Goal: Check status: Check status

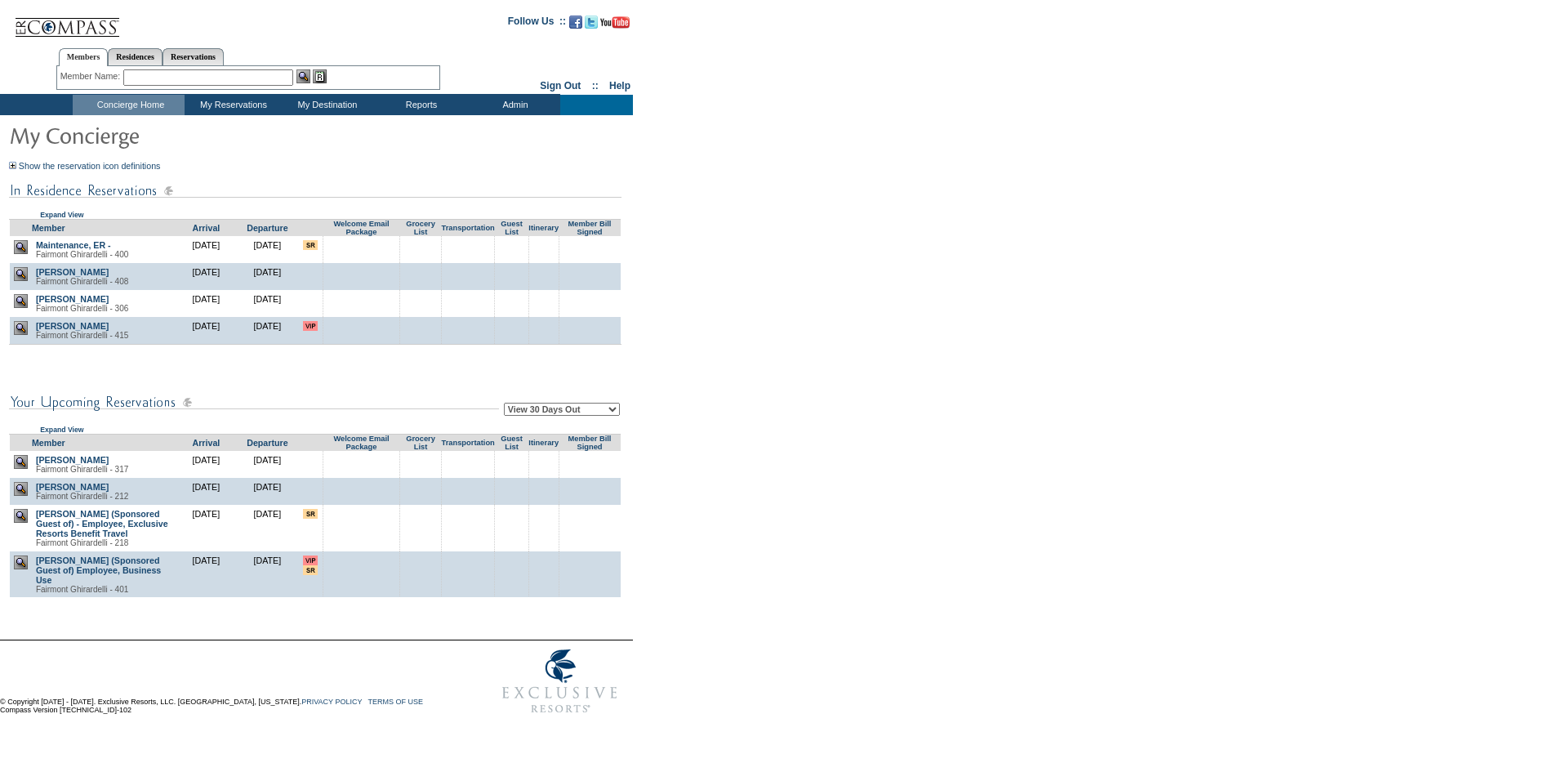
click at [563, 413] on select "View 30 Days Out View 60 Days Out View 90 Days Out" at bounding box center [561, 409] width 116 height 13
select select "90"
click at [507, 405] on select "View 30 Days Out View 60 Days Out View 90 Days Out" at bounding box center [561, 409] width 116 height 13
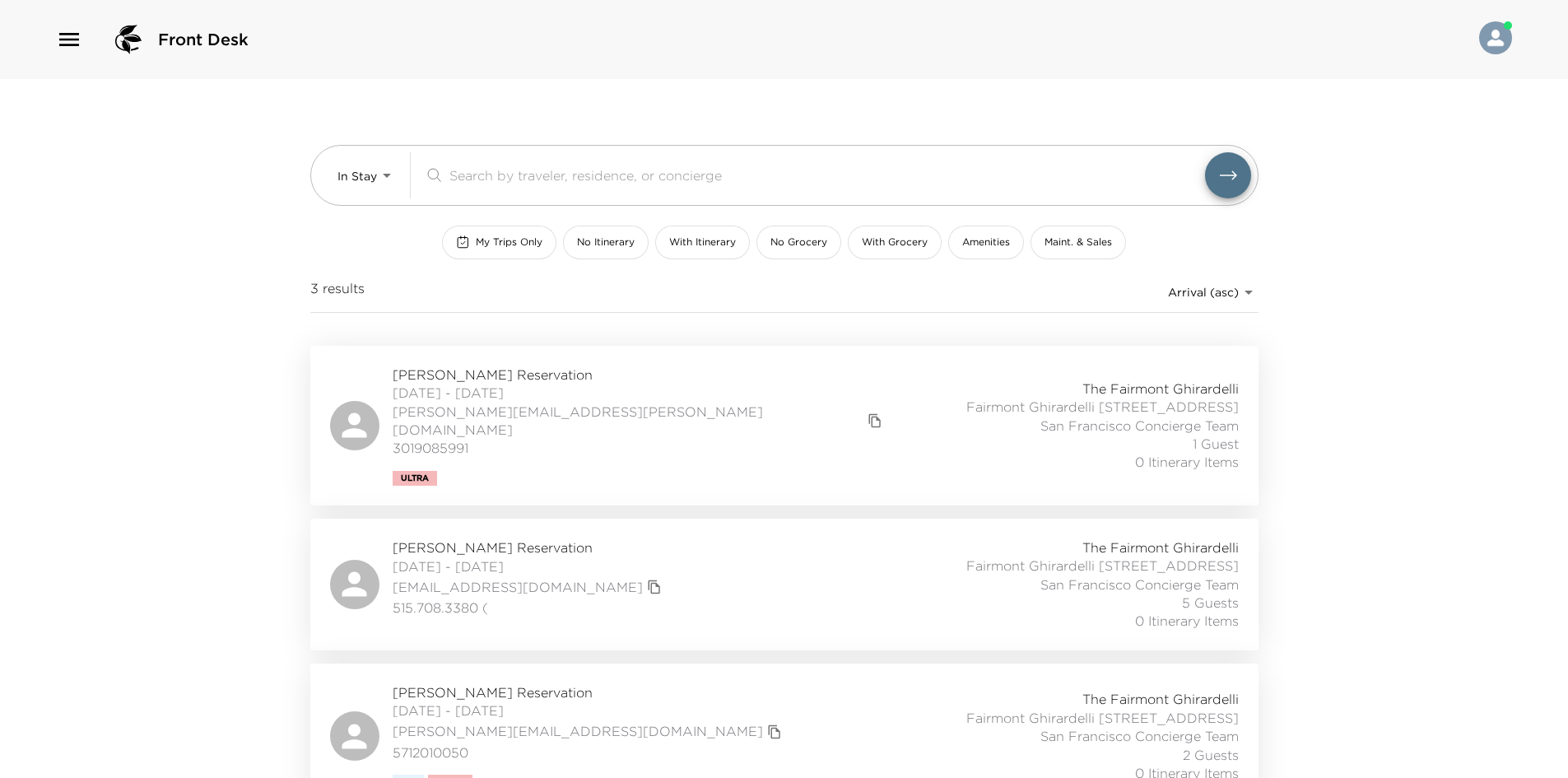
click at [251, 200] on div "Front Desk In Stay In-Stay ​ My Trips Only No Itinerary With Itinerary No Groce…" at bounding box center [784, 389] width 1568 height 778
drag, startPoint x: 191, startPoint y: 253, endPoint x: 287, endPoint y: 180, distance: 120.6
click at [207, 204] on div "Front Desk In Stay In-Stay ​ My Trips Only No Itinerary With Itinerary No Groce…" at bounding box center [784, 389] width 1568 height 778
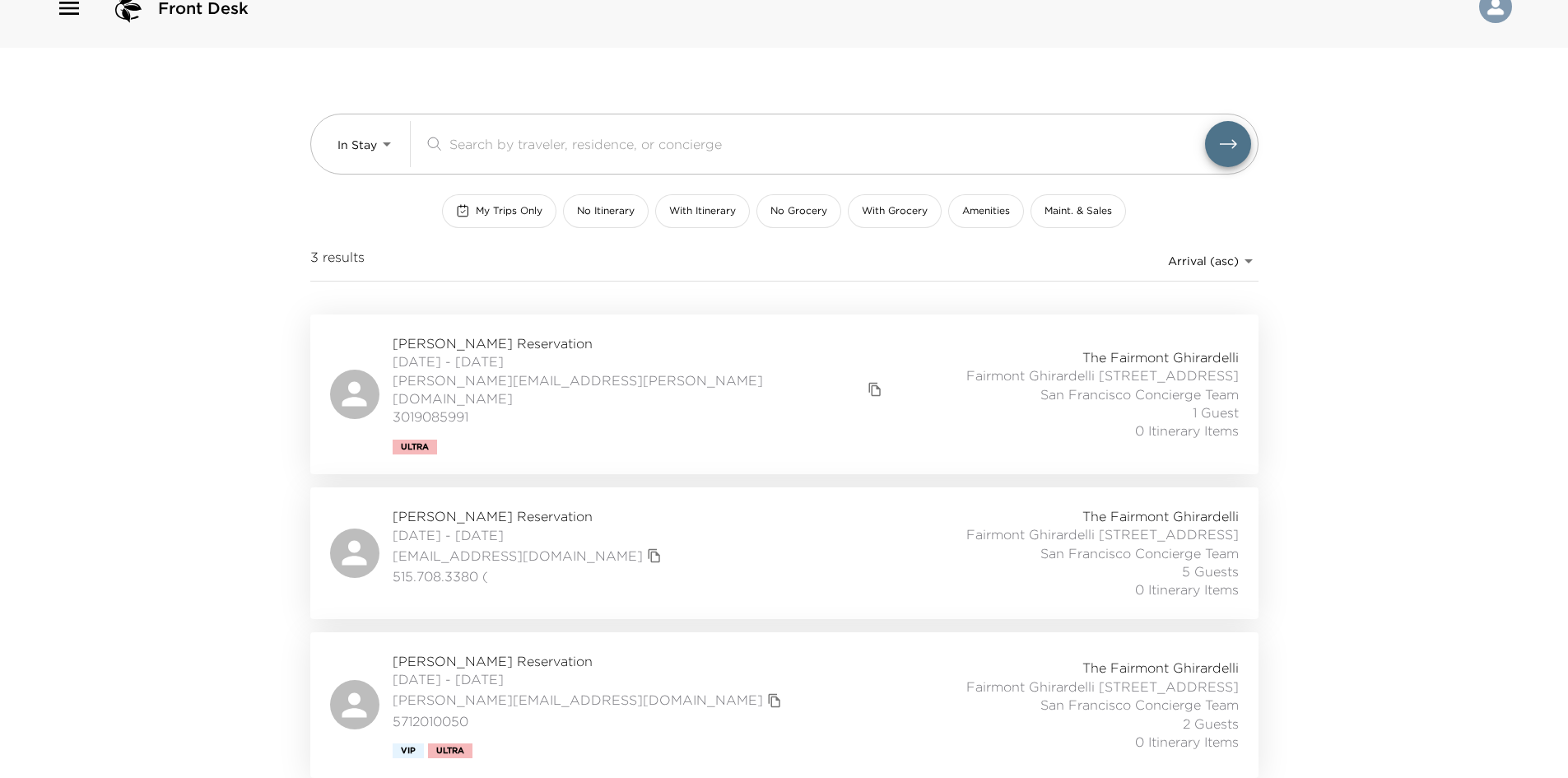
click at [613, 536] on div "JD Schlieman Reservation 09/30/2025 - 10/06/2025 schlieman76@gmail.com 515.708.…" at bounding box center [784, 553] width 908 height 92
